Goal: Information Seeking & Learning: Learn about a topic

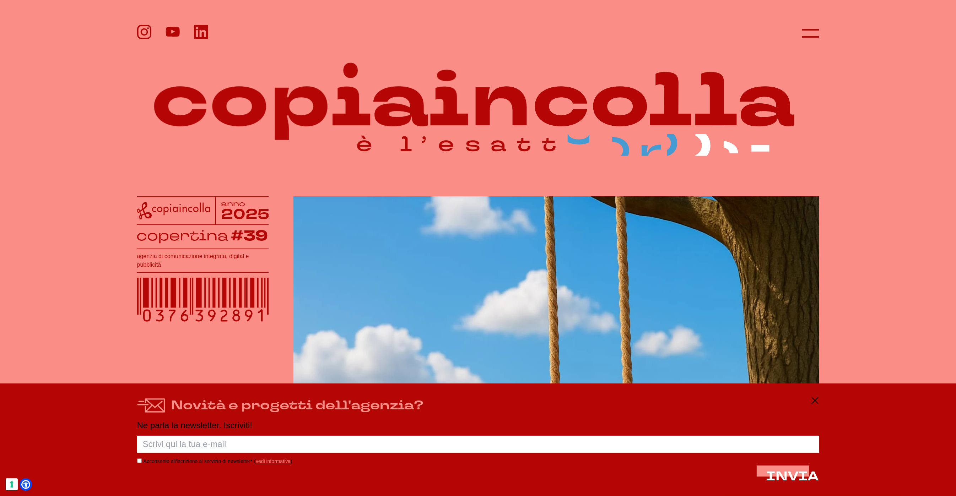
click at [809, 401] on div "Novità e progetti dell'agenzia?" at bounding box center [478, 405] width 682 height 19
click at [813, 403] on icon at bounding box center [814, 400] width 9 height 9
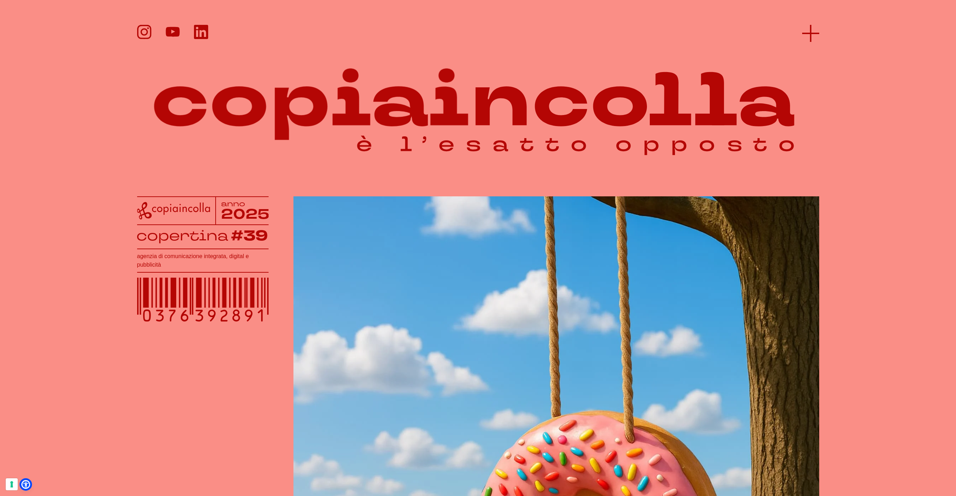
click at [811, 36] on icon at bounding box center [810, 33] width 17 height 17
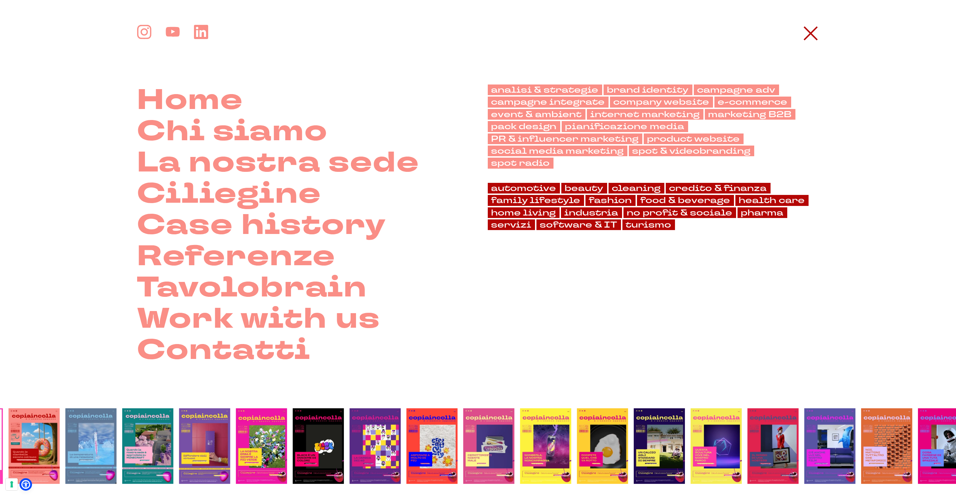
click at [811, 36] on icon at bounding box center [810, 33] width 17 height 17
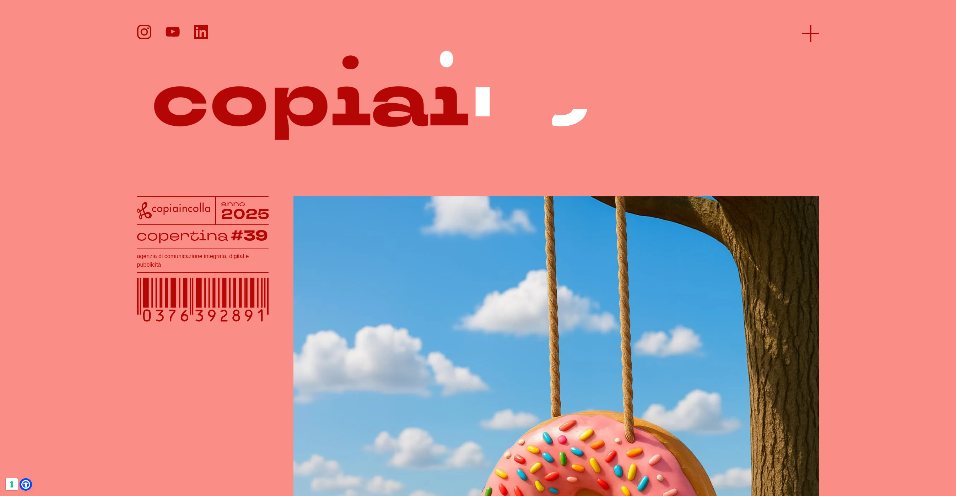
click at [811, 36] on icon at bounding box center [810, 33] width 17 height 17
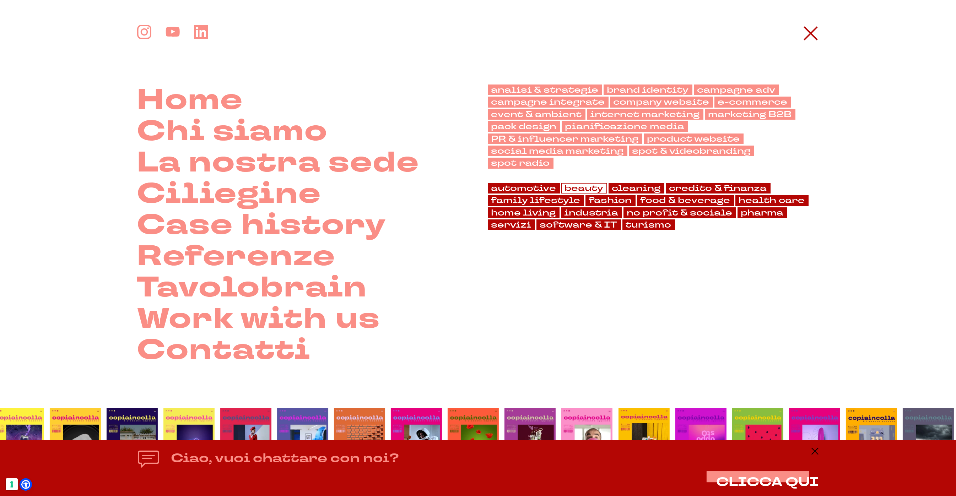
click at [582, 183] on link "beauty" at bounding box center [584, 188] width 46 height 11
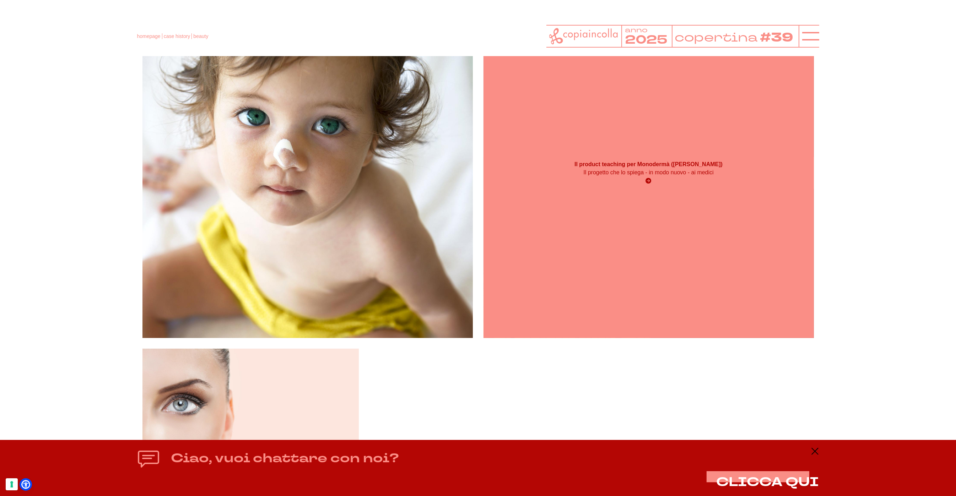
scroll to position [395, 0]
click at [677, 239] on div "Il product teaching per Monodermà (Giuliani) Il progetto che lo spiega - in mod…" at bounding box center [648, 173] width 330 height 330
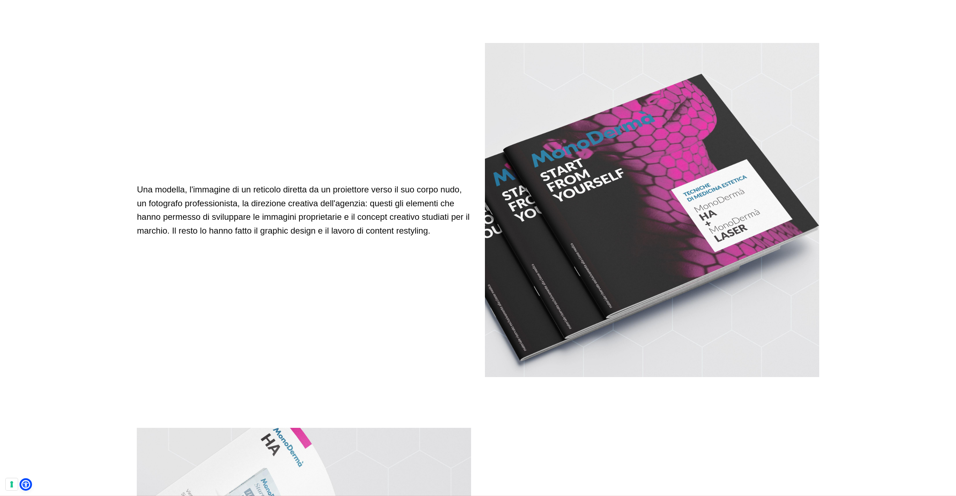
scroll to position [2064, 0]
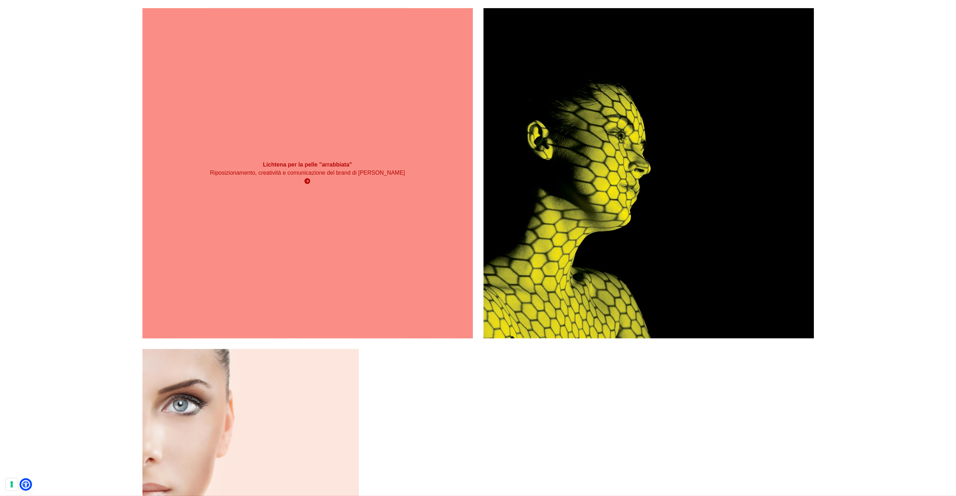
click at [219, 295] on div "Lichtena per la pelle "arrabbiata" Riposizionamento, creatività e comunicazione…" at bounding box center [307, 173] width 330 height 330
